Goal: Task Accomplishment & Management: Use online tool/utility

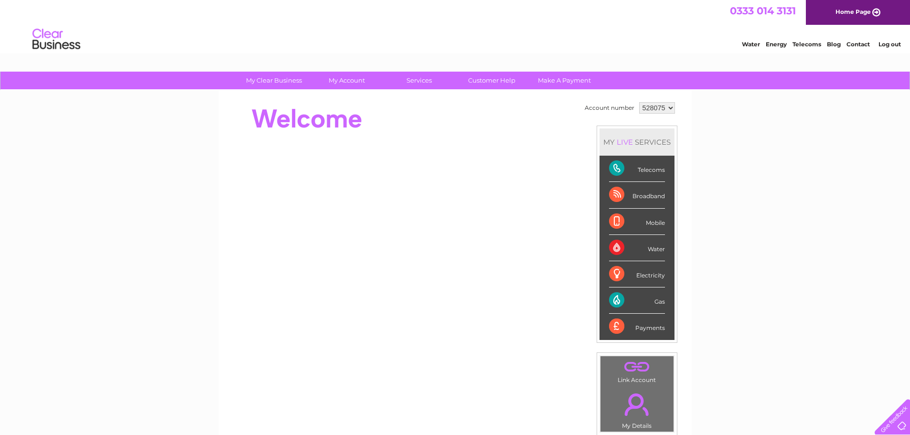
click at [616, 299] on div "Gas" at bounding box center [637, 301] width 56 height 26
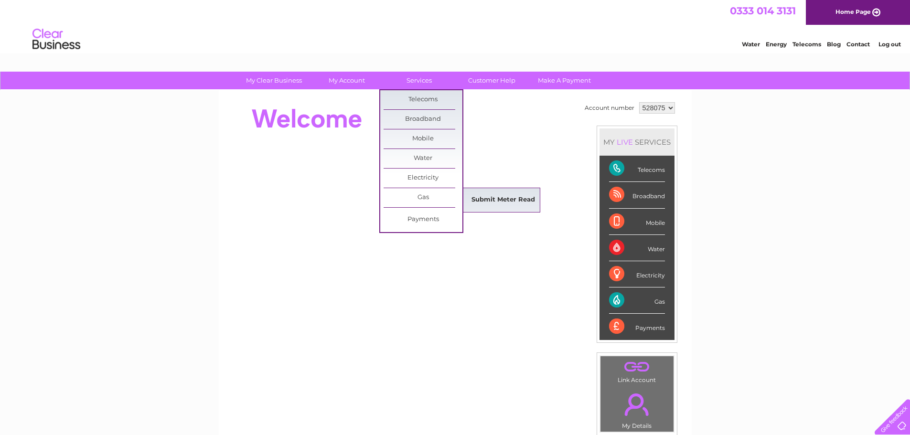
click at [494, 195] on link "Submit Meter Read" at bounding box center [503, 200] width 79 height 19
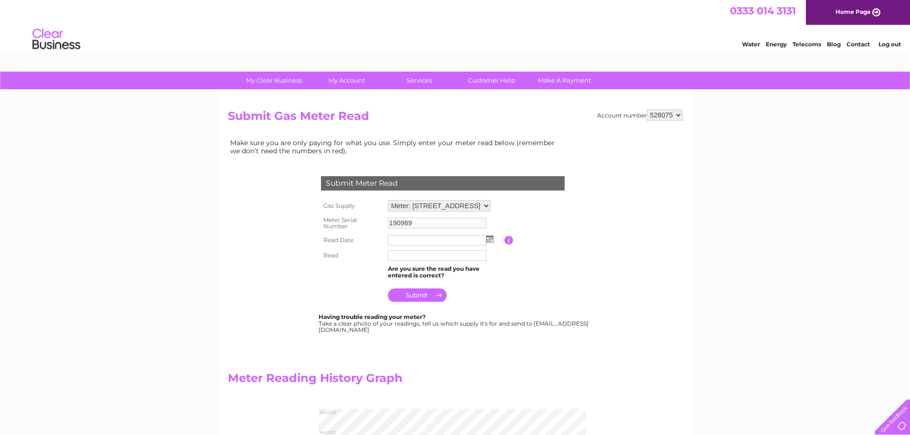
click at [492, 239] on img at bounding box center [489, 239] width 7 height 8
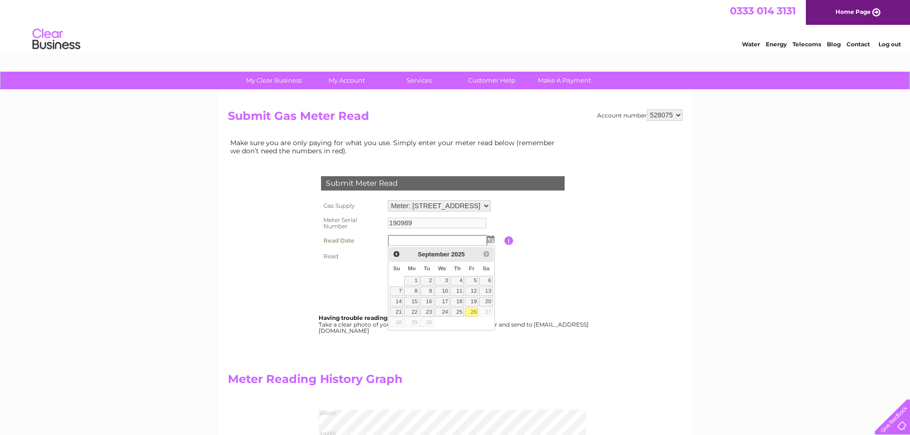
click at [473, 314] on link "26" at bounding box center [471, 313] width 13 height 10
type input "2025/09/26"
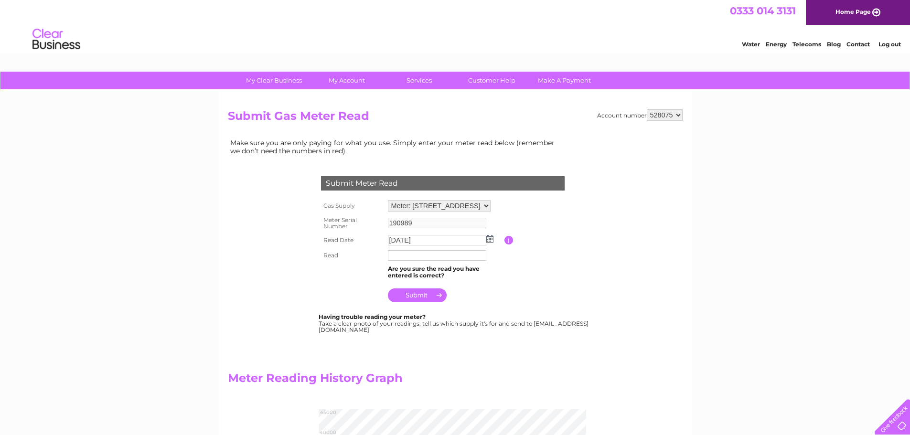
click at [413, 251] on input "text" at bounding box center [437, 255] width 98 height 11
click at [444, 258] on input "text" at bounding box center [437, 255] width 98 height 11
type input "42884"
click at [425, 299] on input "submit" at bounding box center [417, 295] width 59 height 13
